Goal: Task Accomplishment & Management: Manage account settings

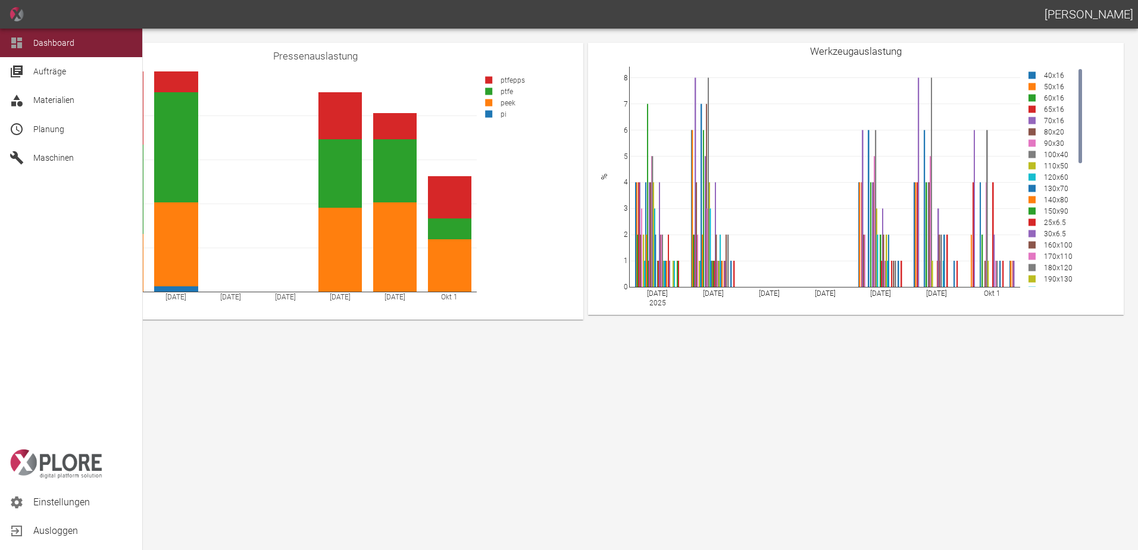
click at [57, 155] on span "Maschinen" at bounding box center [53, 158] width 40 height 10
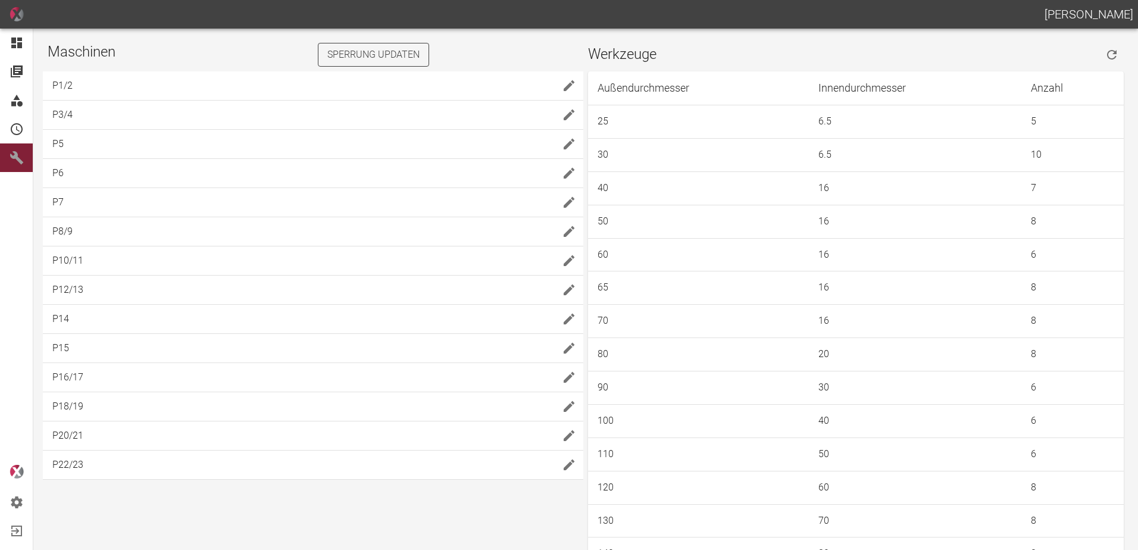
click at [340, 57] on button "Sperrung updaten" at bounding box center [373, 55] width 111 height 24
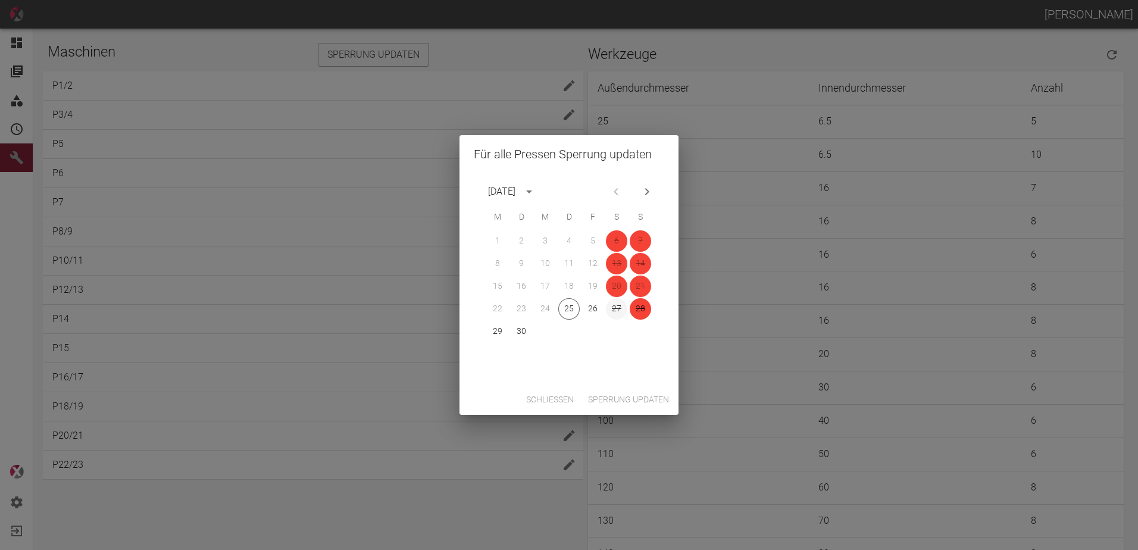
click at [613, 308] on button "27" at bounding box center [616, 308] width 21 height 21
click at [639, 399] on button "Sperrung updaten" at bounding box center [628, 400] width 90 height 22
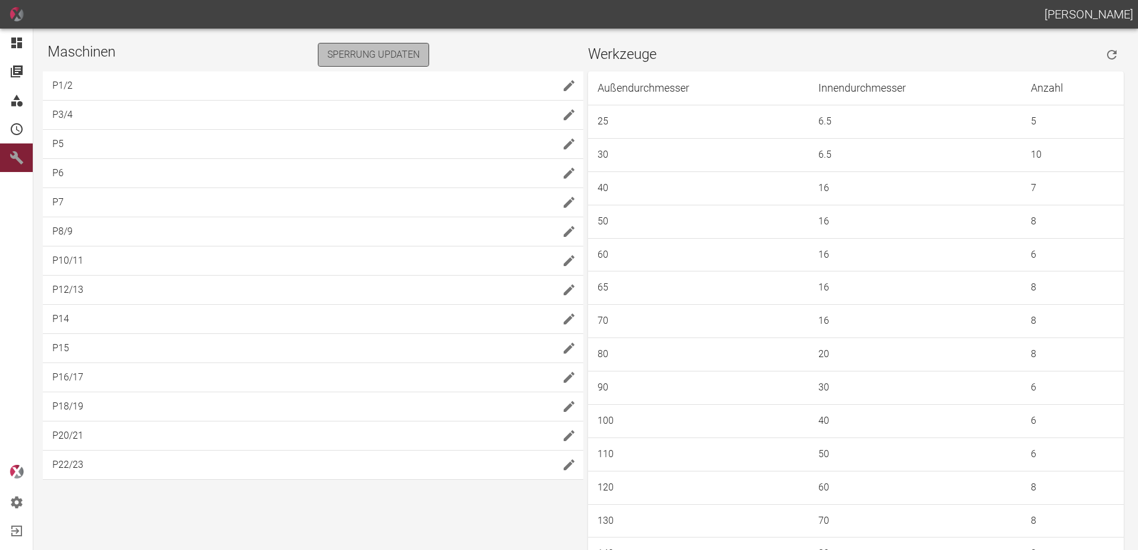
click at [410, 60] on button "Sperrung updaten" at bounding box center [373, 55] width 111 height 24
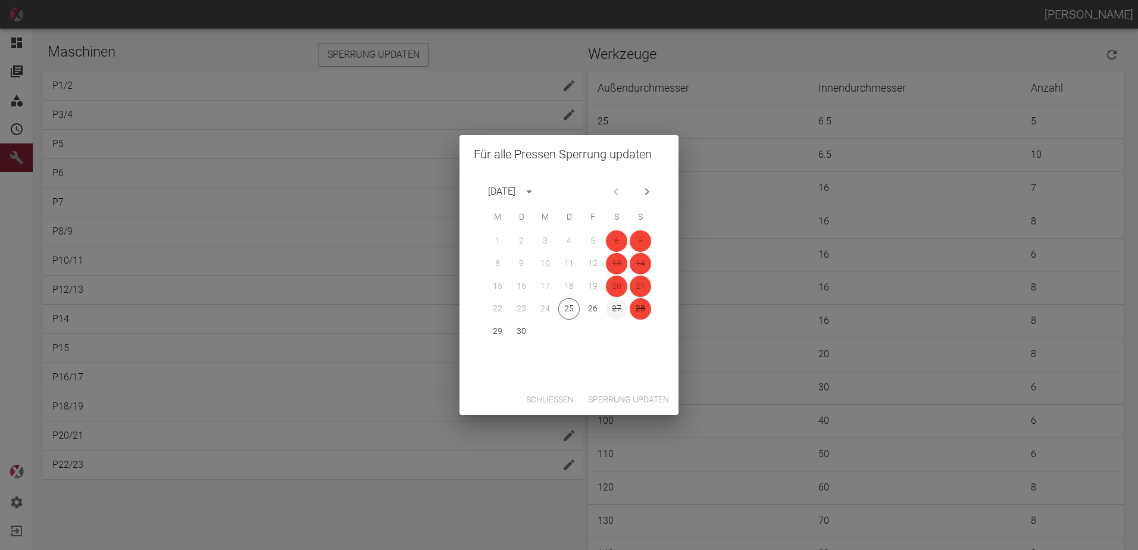
click at [618, 313] on button "27" at bounding box center [616, 308] width 21 height 21
click at [637, 402] on button "Sperrung updaten" at bounding box center [628, 400] width 90 height 22
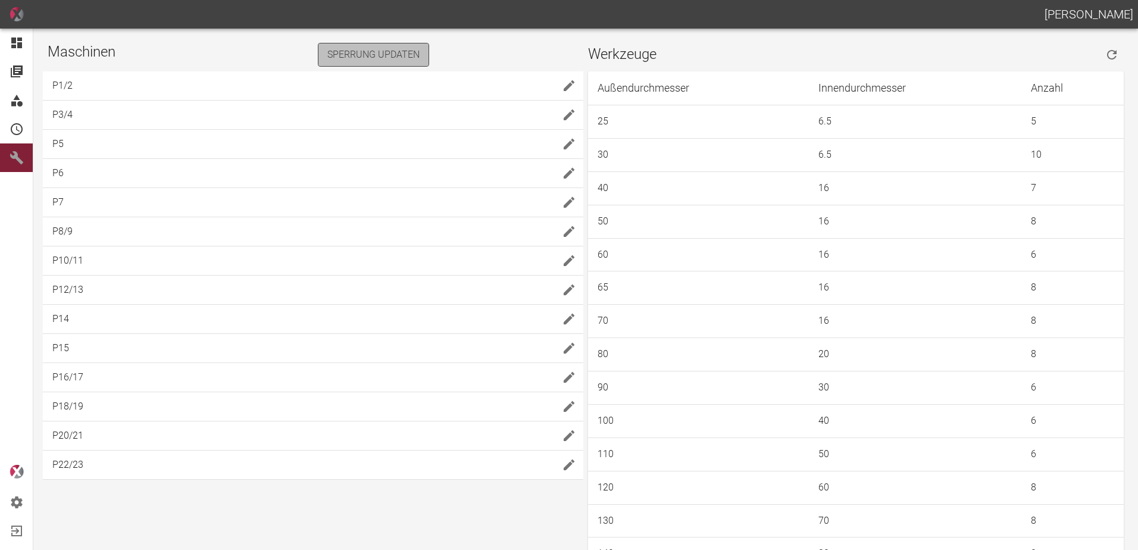
click at [391, 53] on button "Sperrung updaten" at bounding box center [373, 55] width 111 height 24
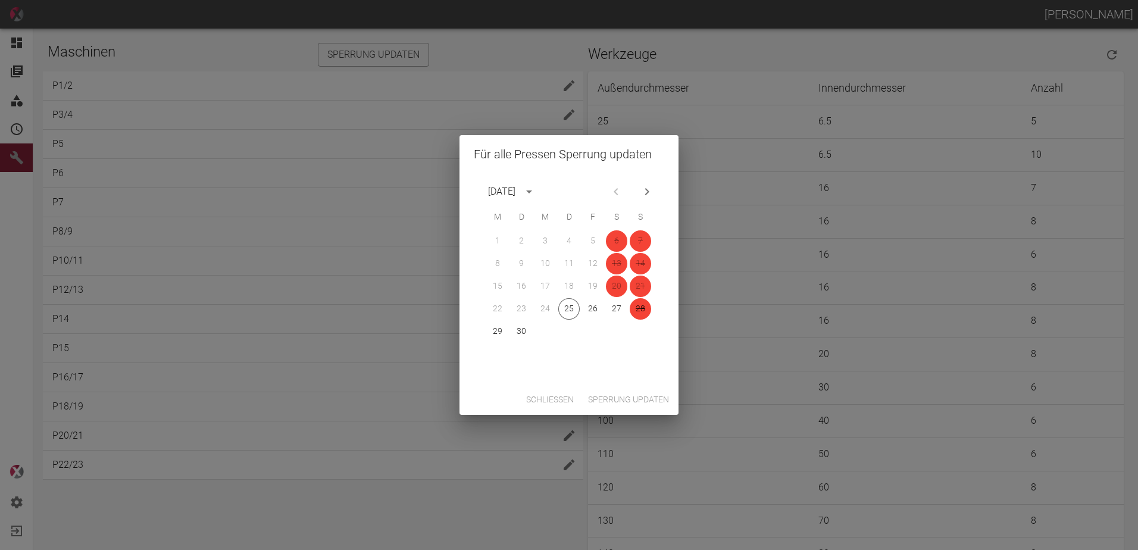
click at [530, 400] on button "Schließen" at bounding box center [549, 400] width 57 height 22
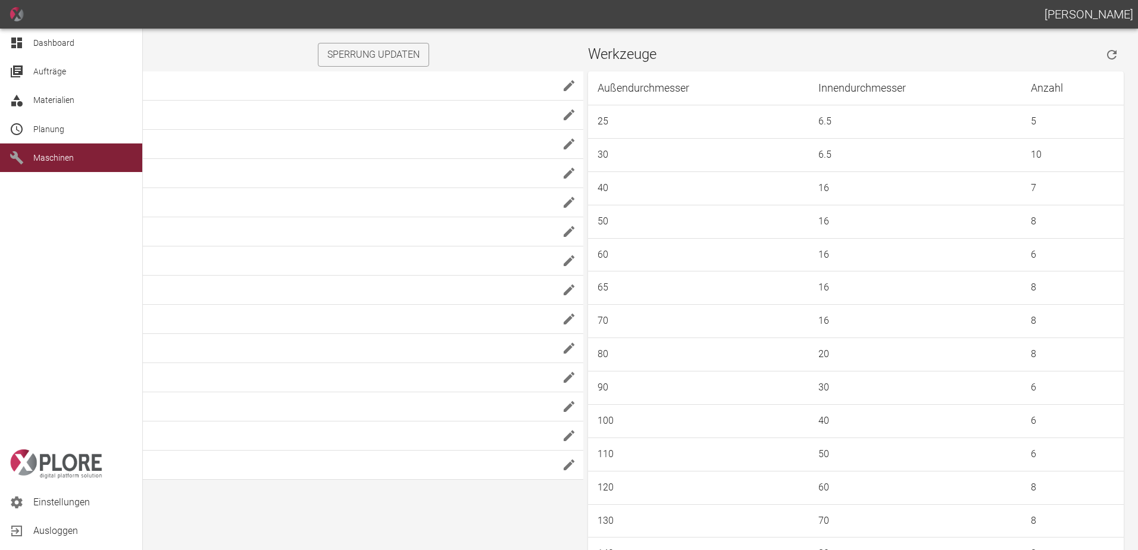
click at [17, 41] on icon at bounding box center [16, 42] width 11 height 11
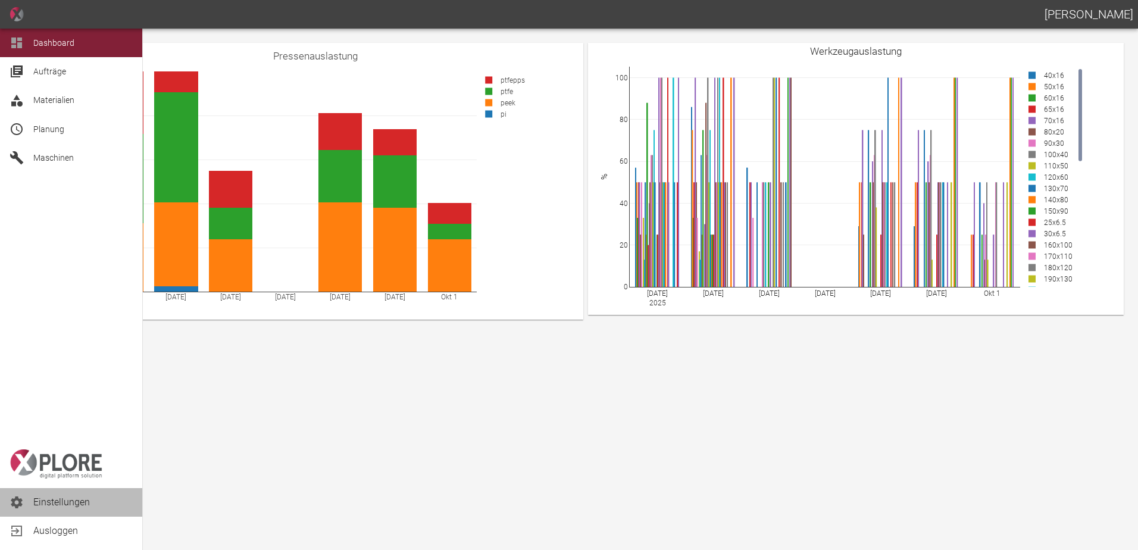
click at [61, 506] on span "Einstellungen" at bounding box center [82, 502] width 99 height 14
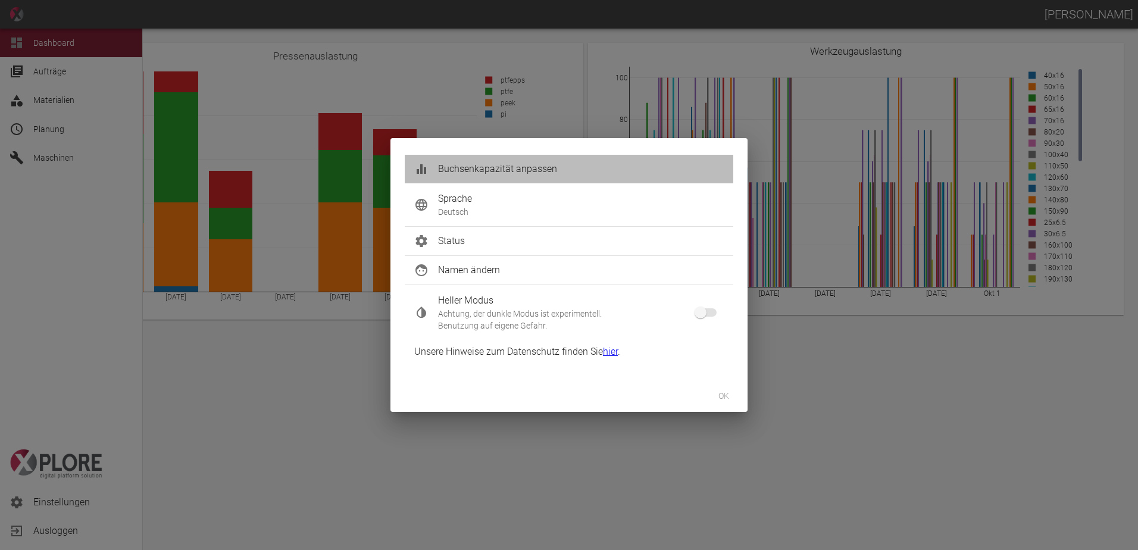
click at [472, 170] on span "Buchsenkapazität anpassen" at bounding box center [581, 169] width 286 height 14
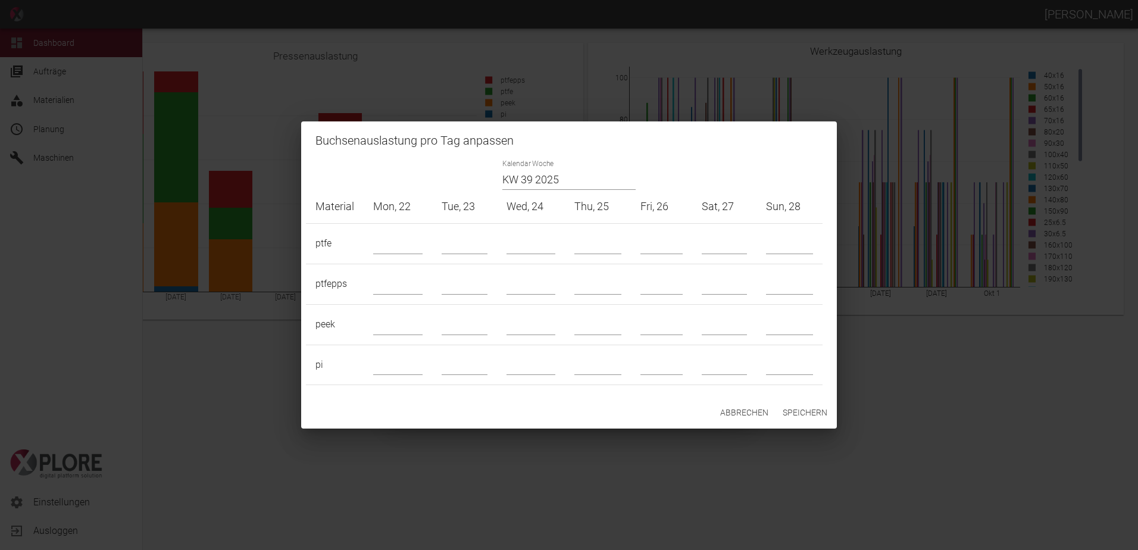
type input "22"
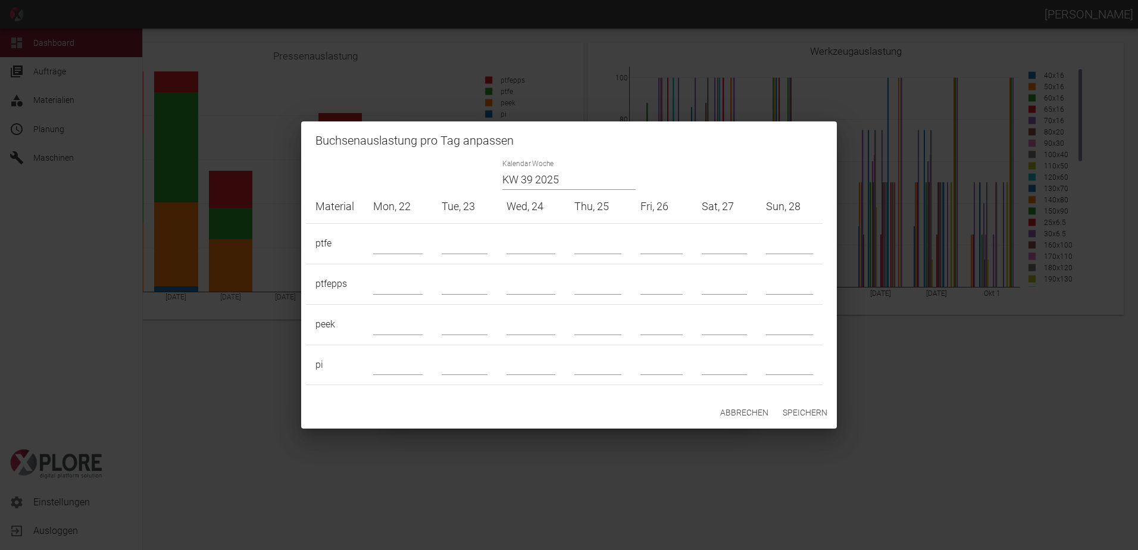
type input "22"
type input "4"
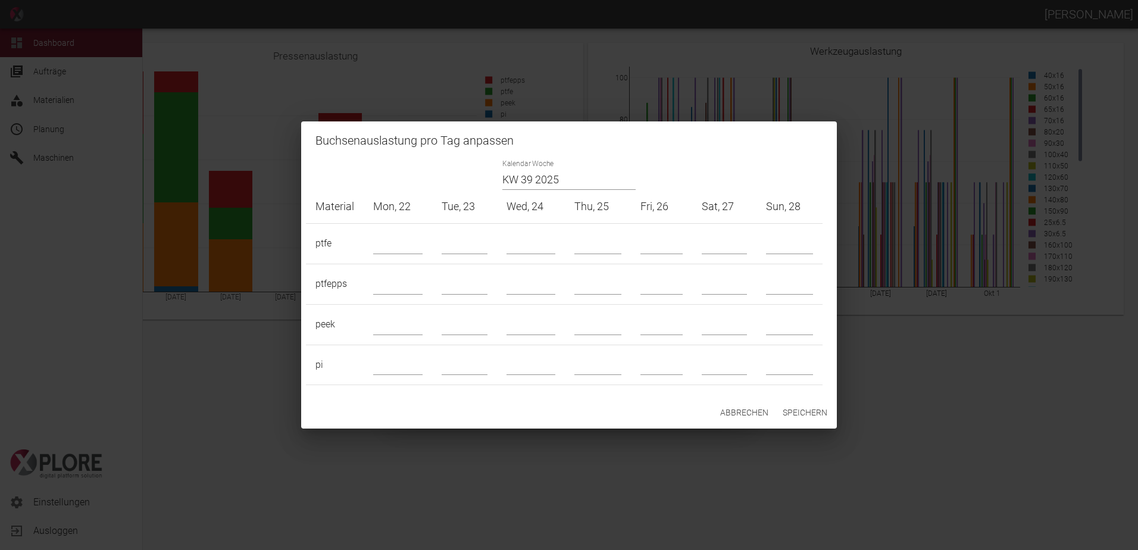
type input "4"
drag, startPoint x: 724, startPoint y: 240, endPoint x: 697, endPoint y: 237, distance: 27.5
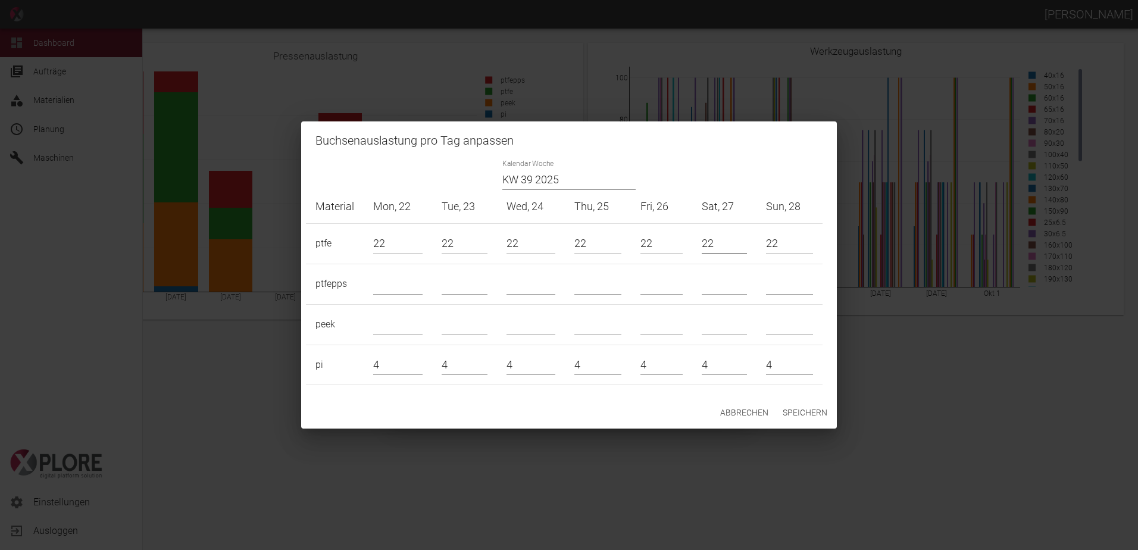
click at [697, 237] on td "22" at bounding box center [724, 243] width 64 height 40
type input "0"
click at [712, 329] on input "text" at bounding box center [724, 324] width 45 height 21
type input "0"
drag, startPoint x: 720, startPoint y: 364, endPoint x: 678, endPoint y: 359, distance: 41.9
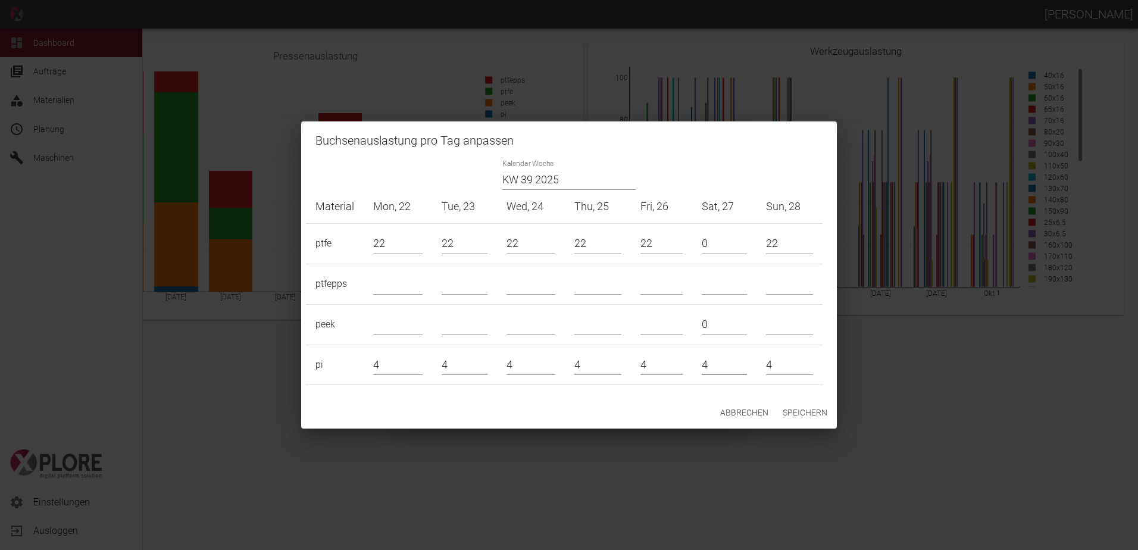
click at [684, 367] on tr "pi 4 4 4 4 4 4 4" at bounding box center [564, 365] width 516 height 40
type input "0"
click at [737, 287] on input "text" at bounding box center [724, 284] width 45 height 21
type input "10"
click at [804, 415] on button "Speichern" at bounding box center [805, 413] width 54 height 22
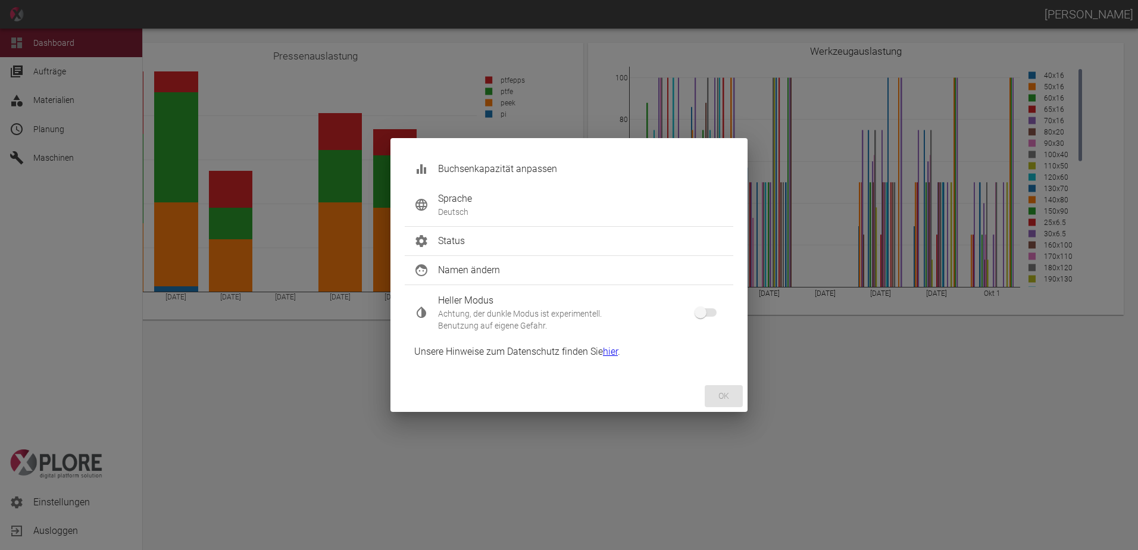
click at [720, 393] on button "ok" at bounding box center [724, 396] width 38 height 22
